Goal: Navigation & Orientation: Find specific page/section

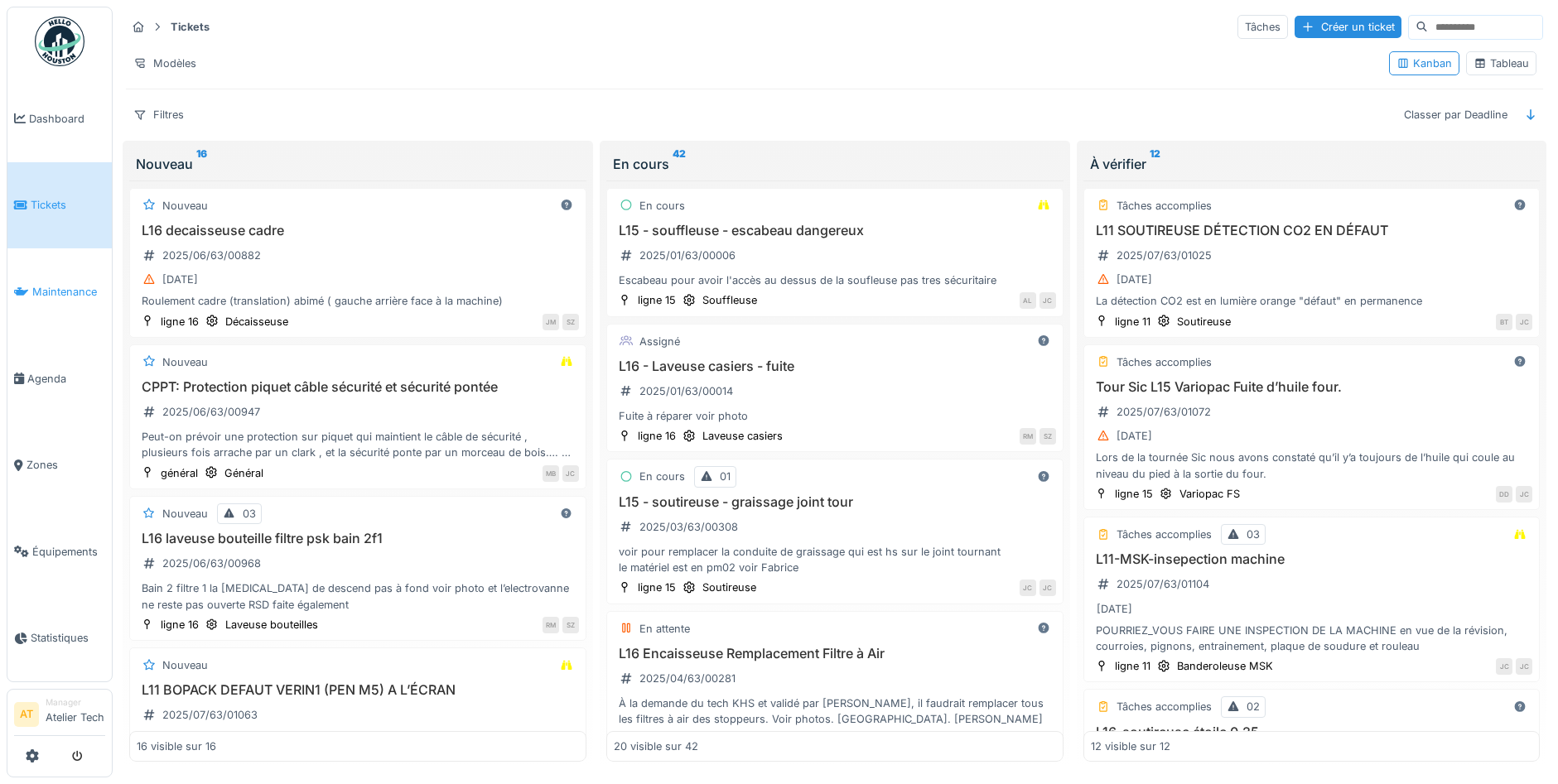
click at [51, 295] on span "Maintenance" at bounding box center [68, 292] width 73 height 15
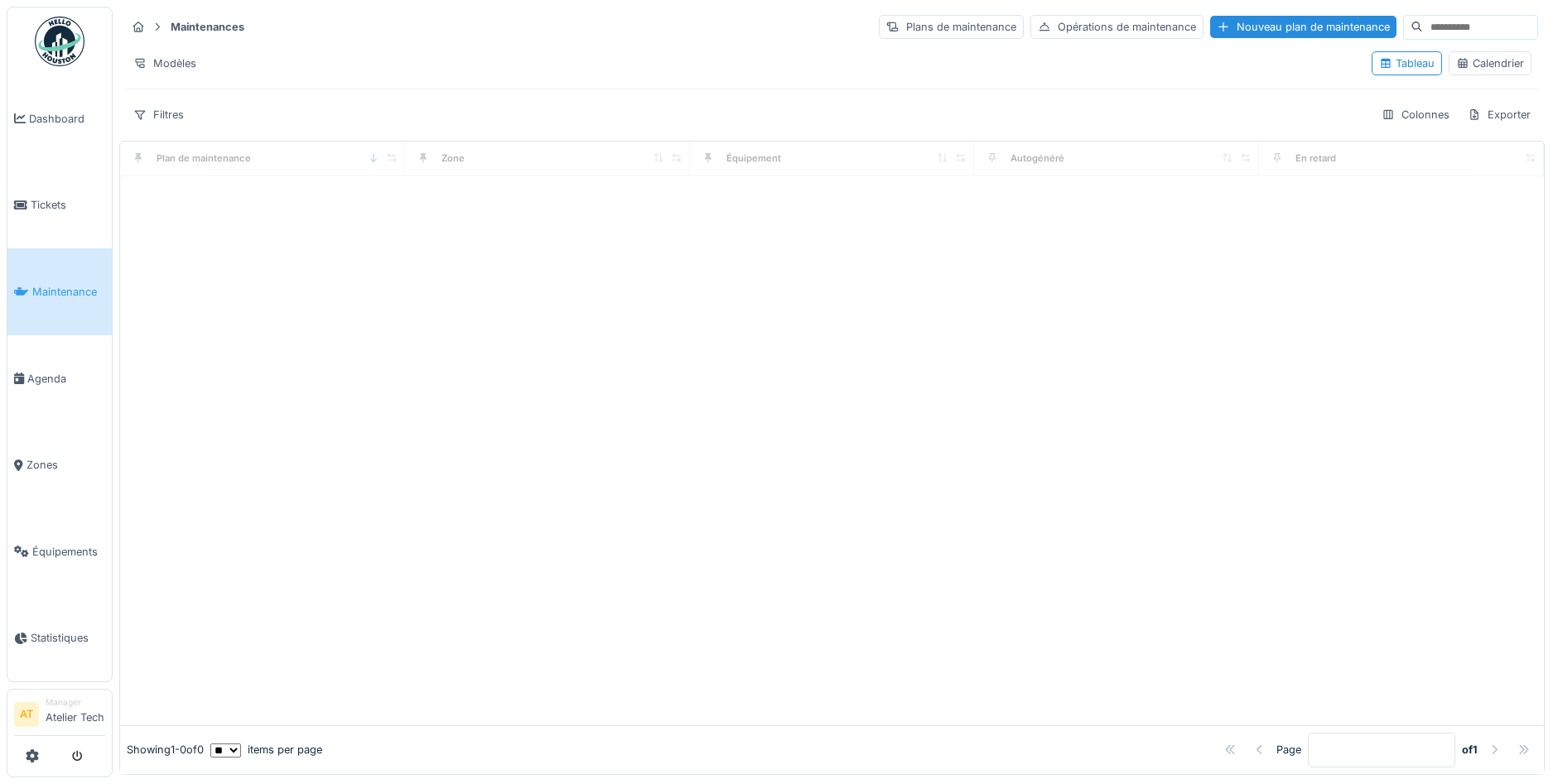
click at [40, 384] on div at bounding box center [779, 392] width 1558 height 784
click at [32, 385] on span "Agenda" at bounding box center [66, 379] width 78 height 15
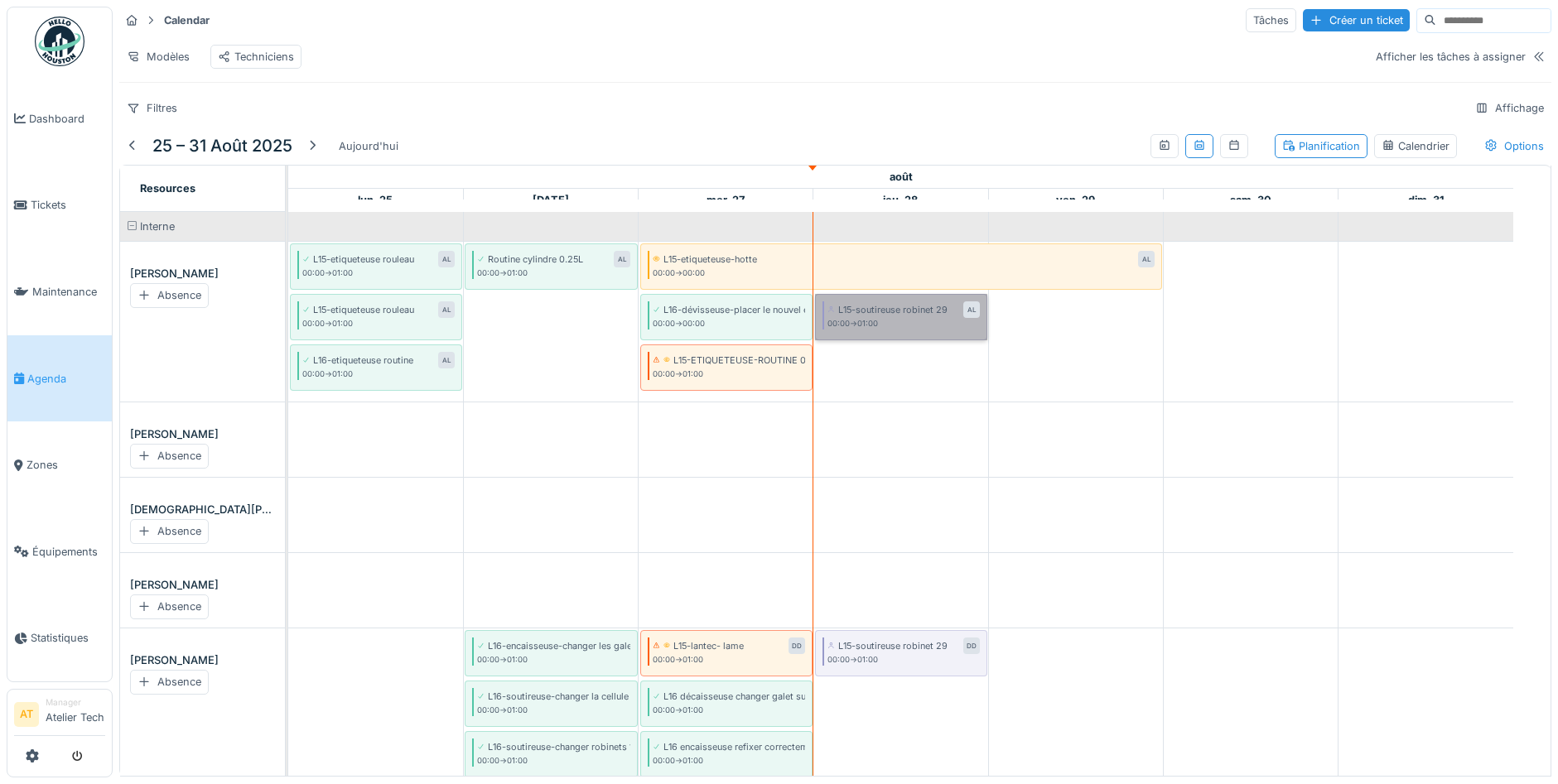
click at [878, 330] on link "L15-soutireuse robinet 29 AL 00:00 -> 01:00" at bounding box center [901, 317] width 172 height 47
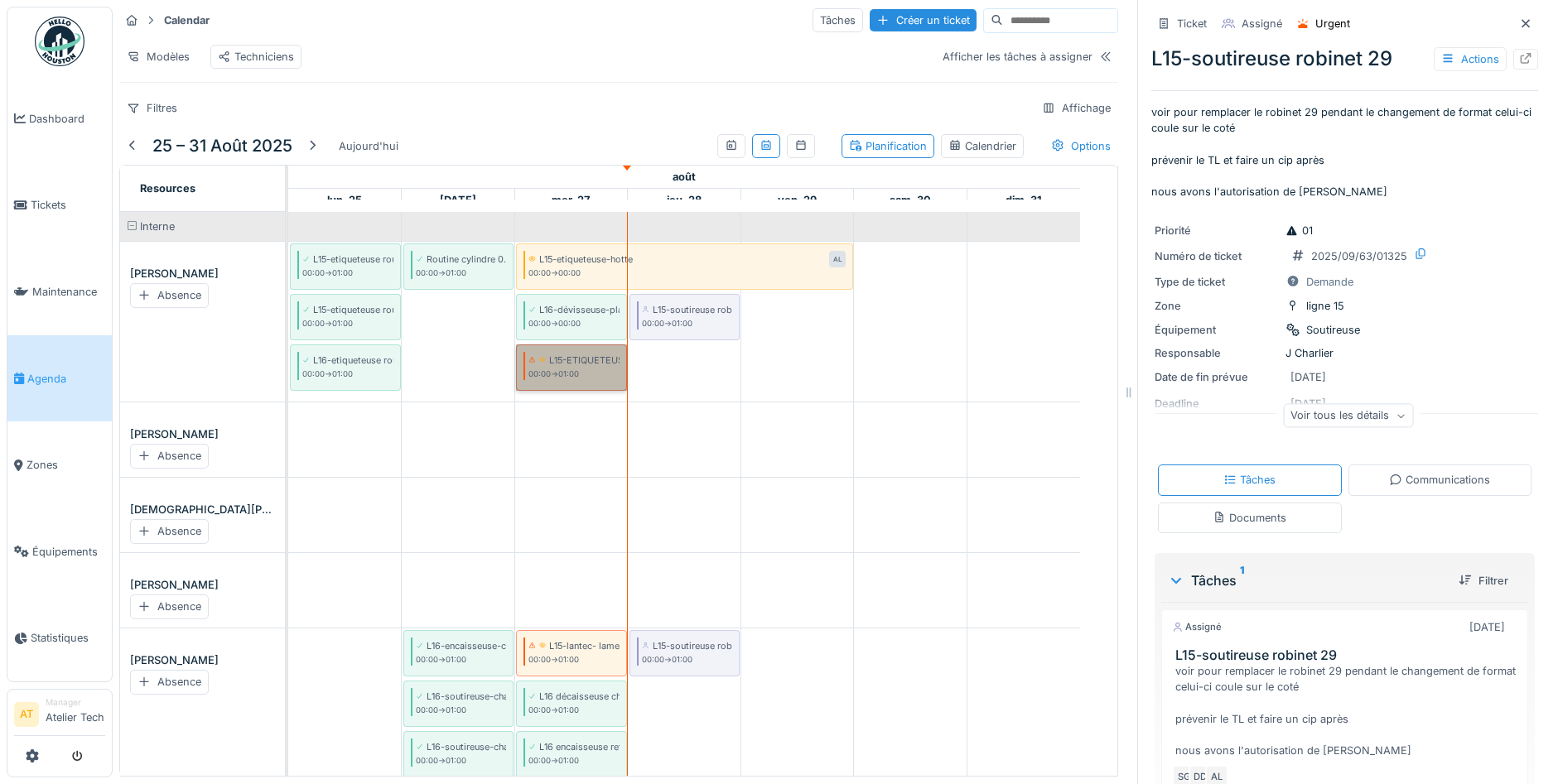
click at [535, 372] on link "L15-ETIQUETEUSE-ROUTINE 0.5 L AL 00:00 -> 01:00" at bounding box center [572, 367] width 111 height 47
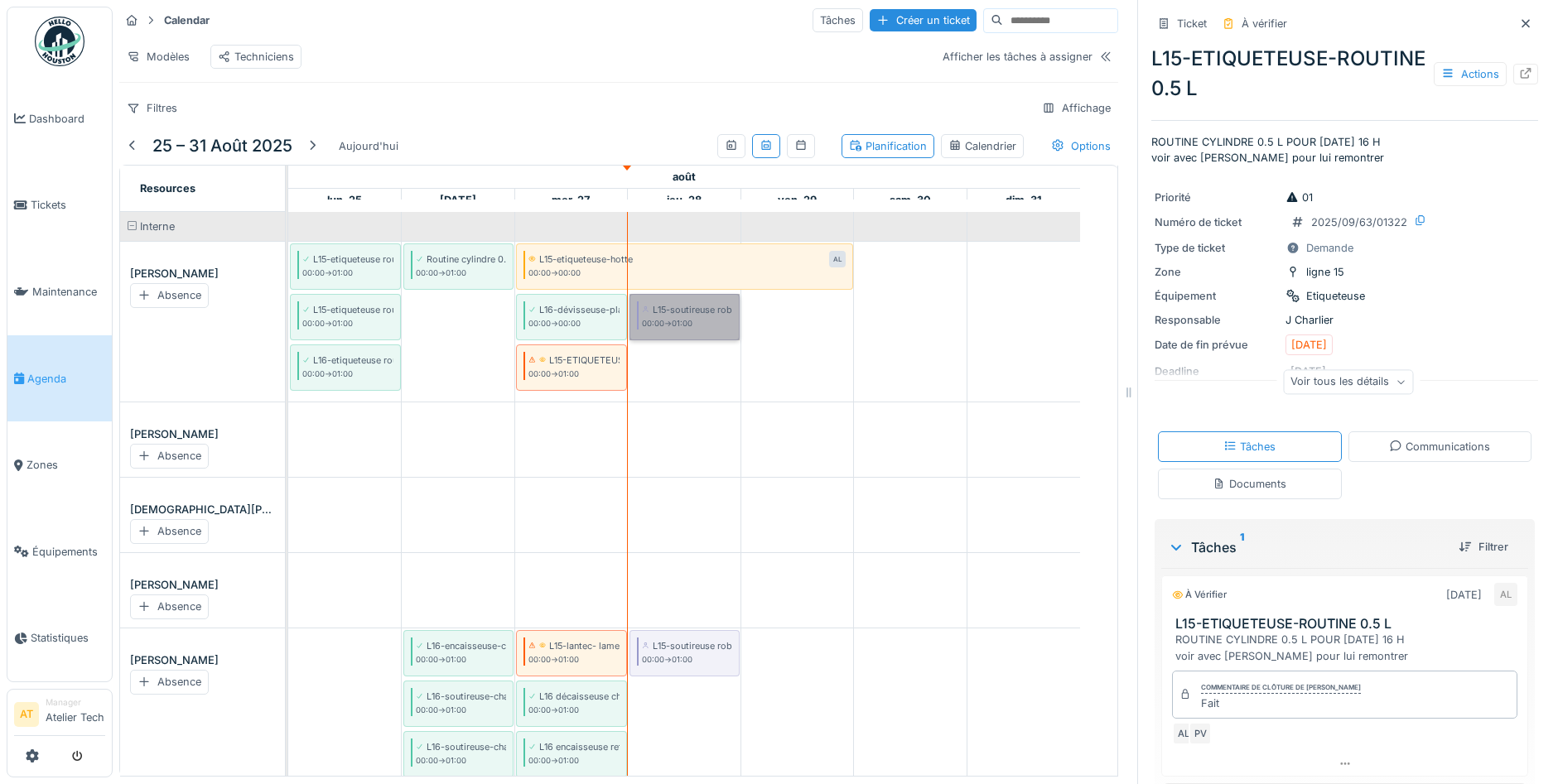
click at [676, 334] on link "L15-soutireuse robinet 29 AL 00:00 -> 01:00" at bounding box center [685, 317] width 110 height 47
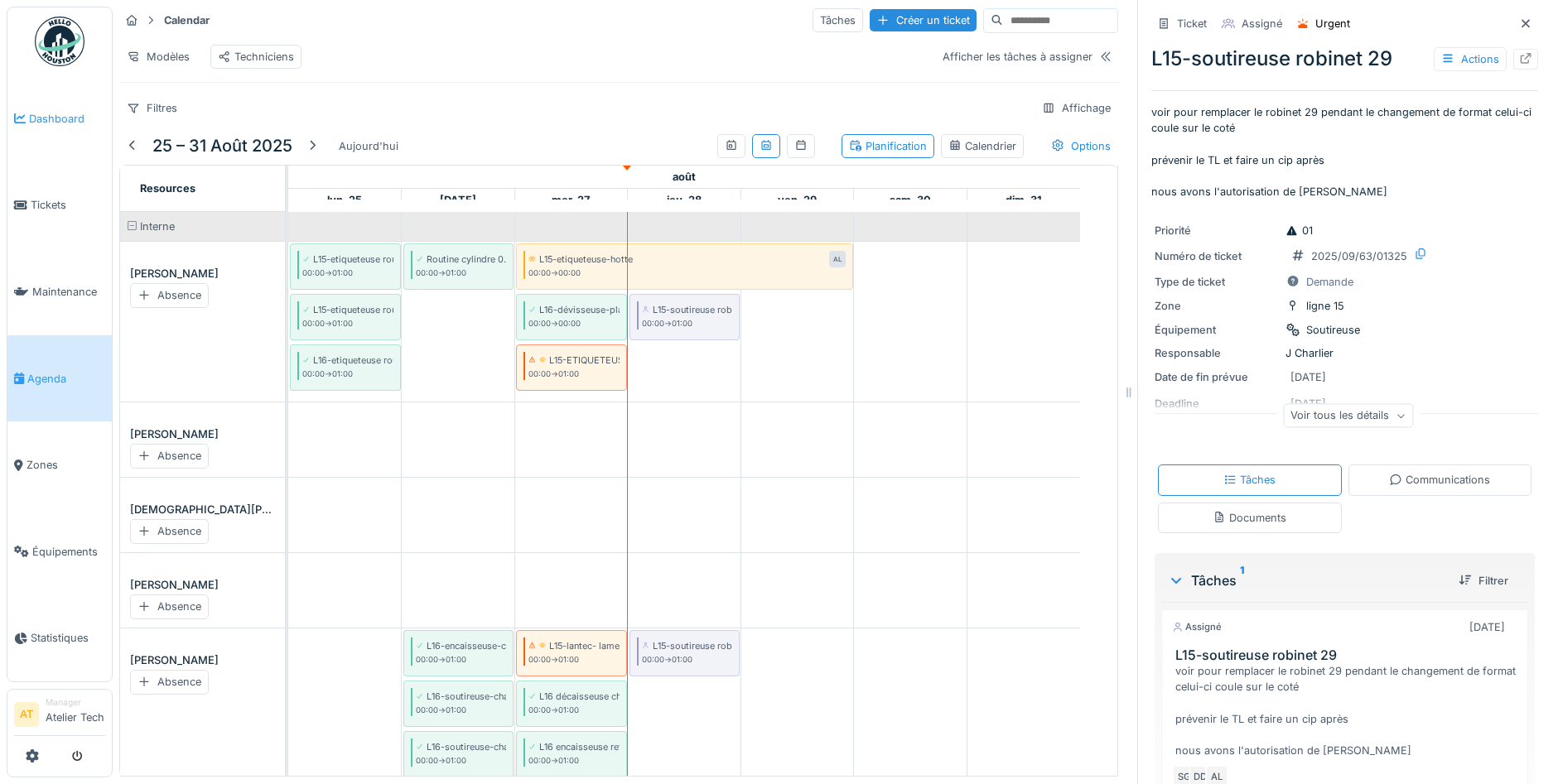
click at [38, 124] on span "Dashboard" at bounding box center [67, 119] width 76 height 15
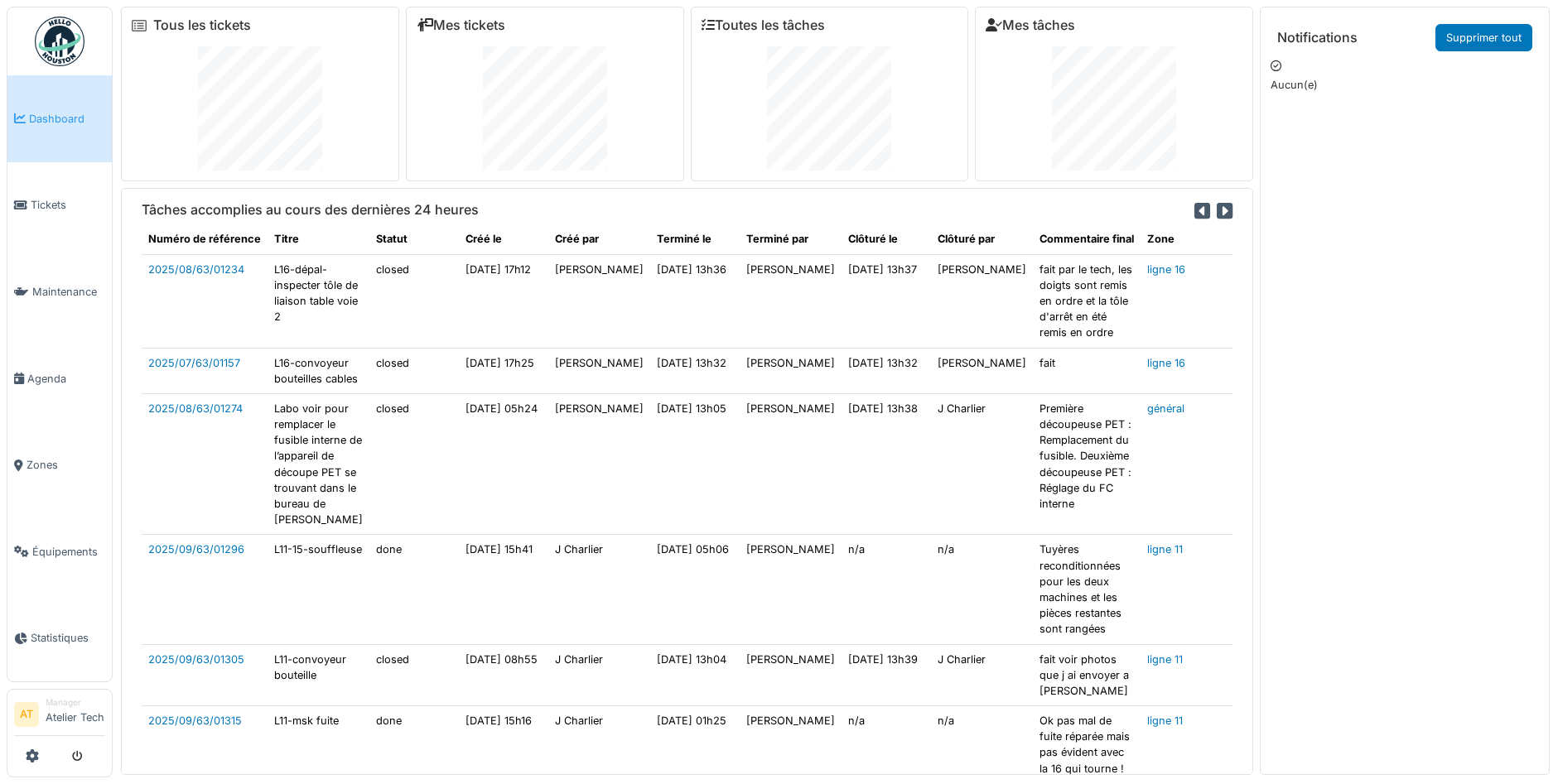
click at [68, 49] on img at bounding box center [59, 41] width 49 height 49
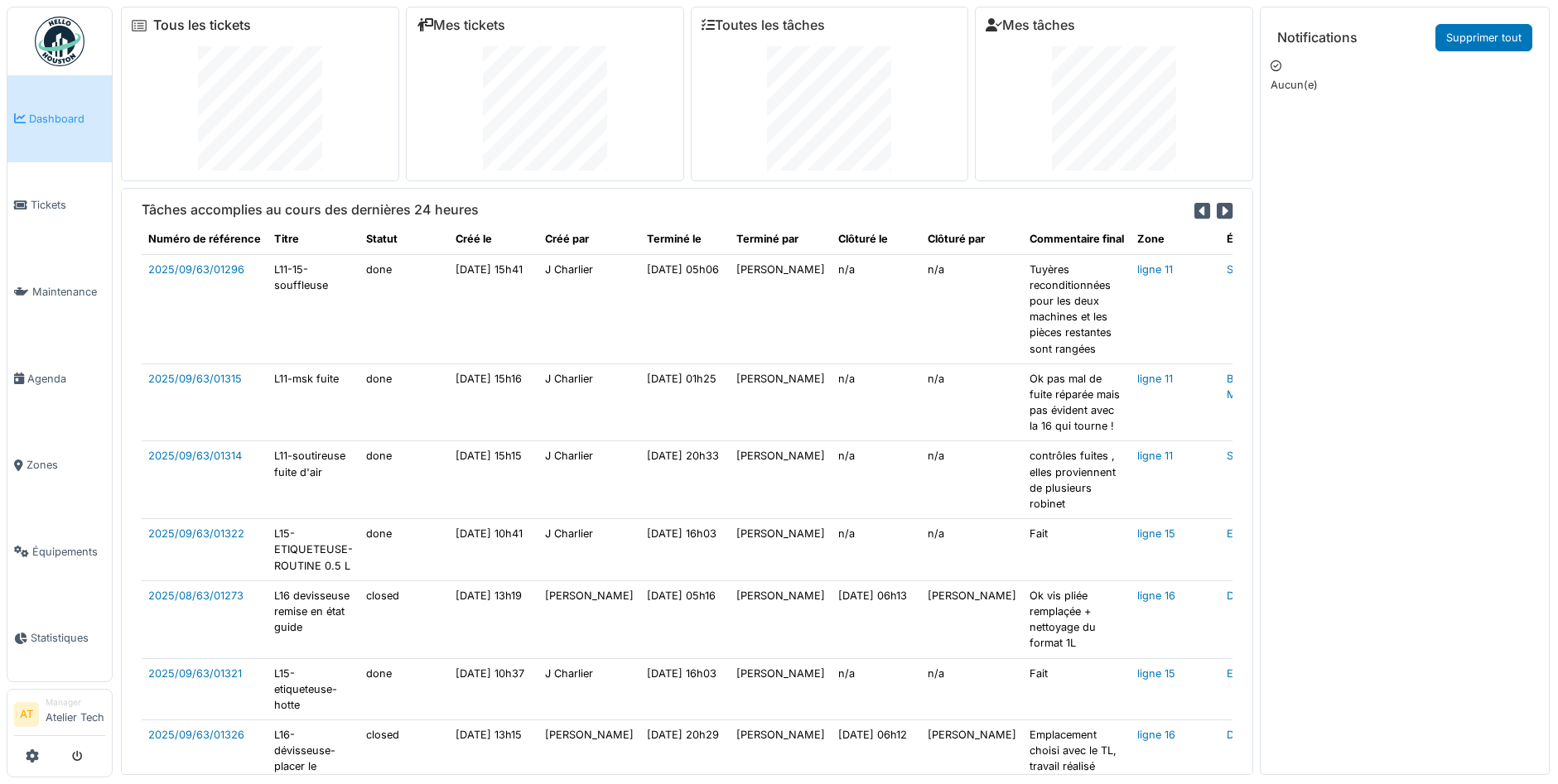
click at [157, 25] on link "Tous les tickets" at bounding box center [201, 25] width 98 height 15
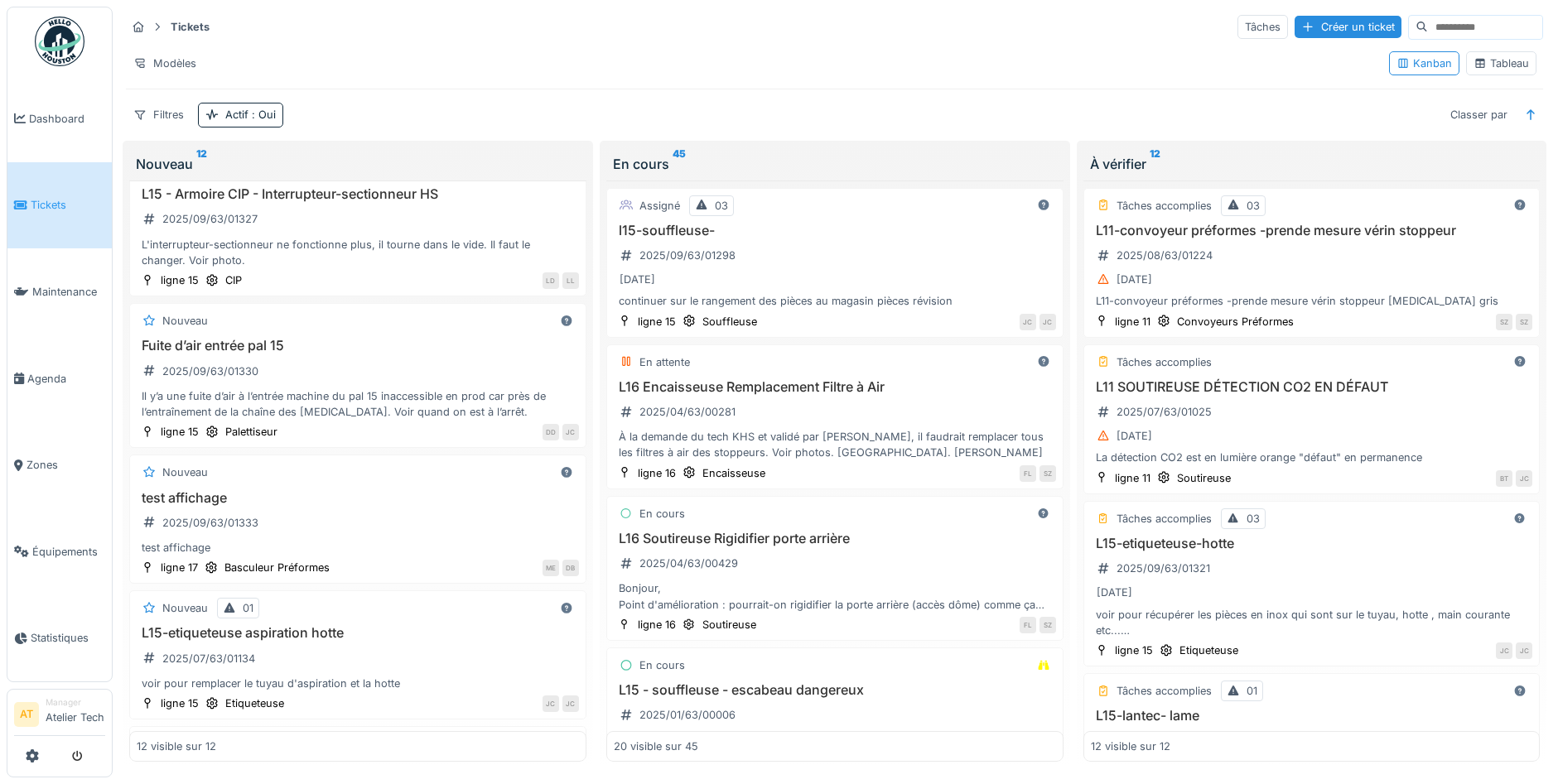
scroll to position [654, 0]
